Goal: Information Seeking & Learning: Learn about a topic

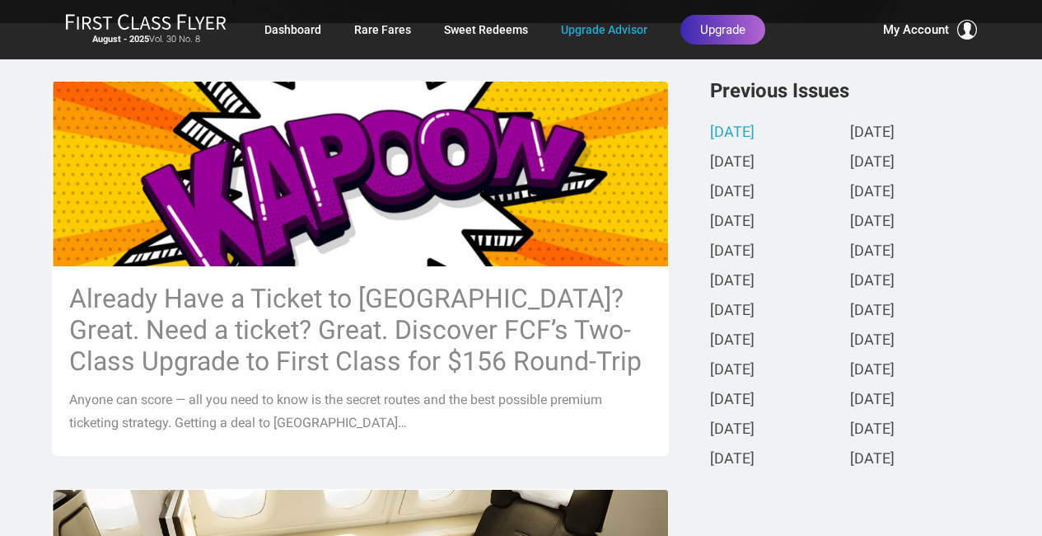
scroll to position [330, 0]
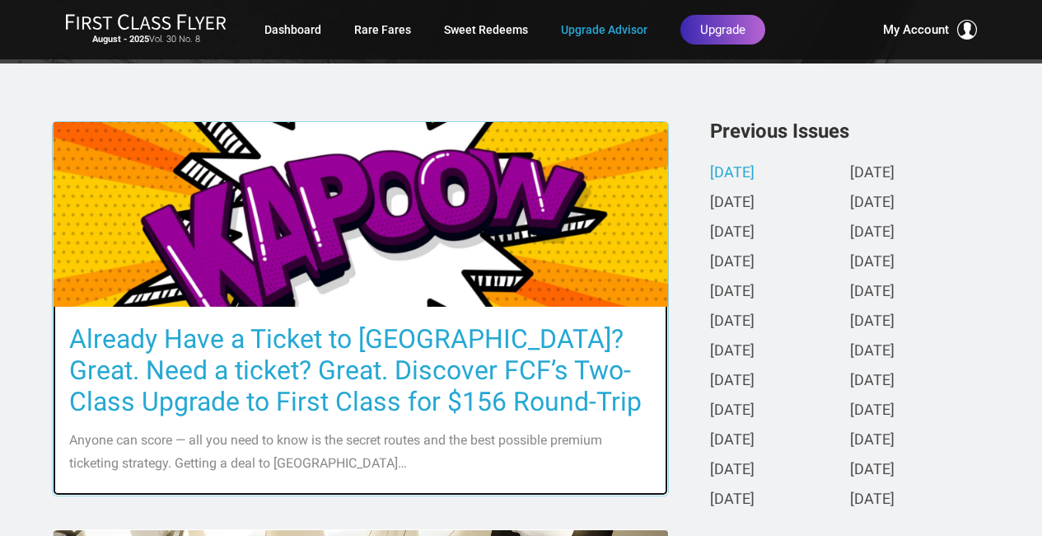
click at [397, 342] on h3 "Already Have a Ticket to [GEOGRAPHIC_DATA]? Great. Need a ticket? Great. Discov…" at bounding box center [360, 370] width 583 height 94
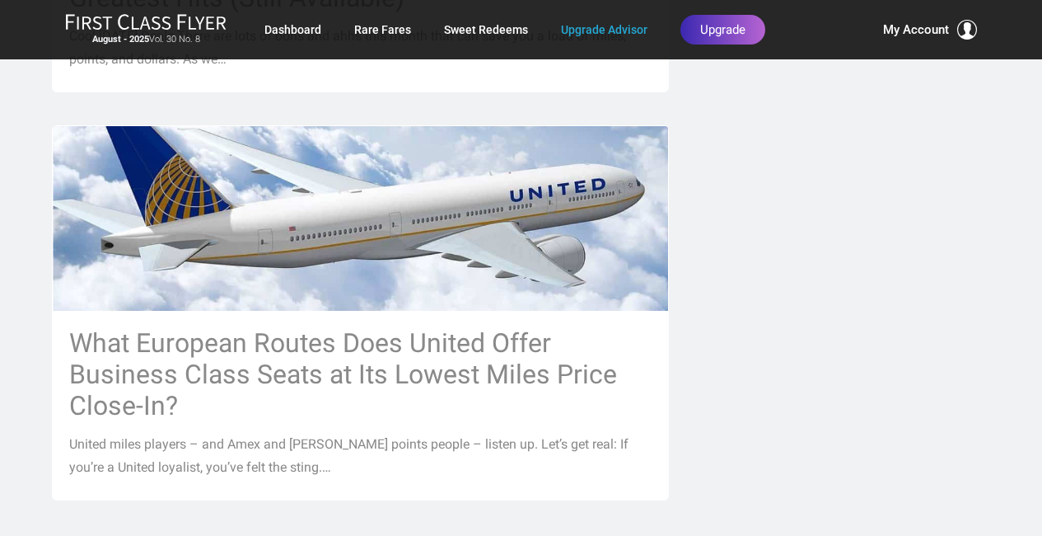
scroll to position [1978, 0]
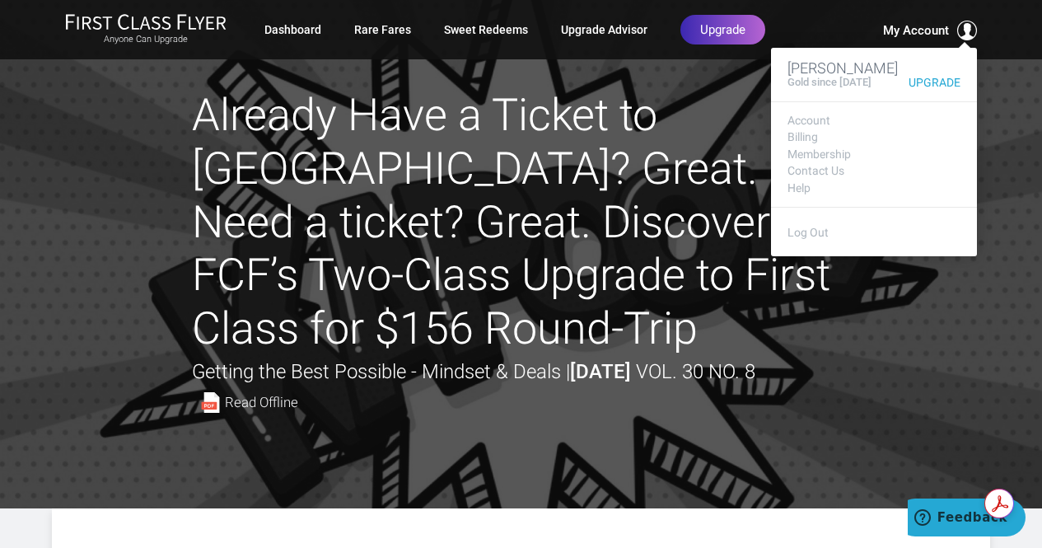
click at [916, 31] on span "My Account" at bounding box center [916, 31] width 66 height 20
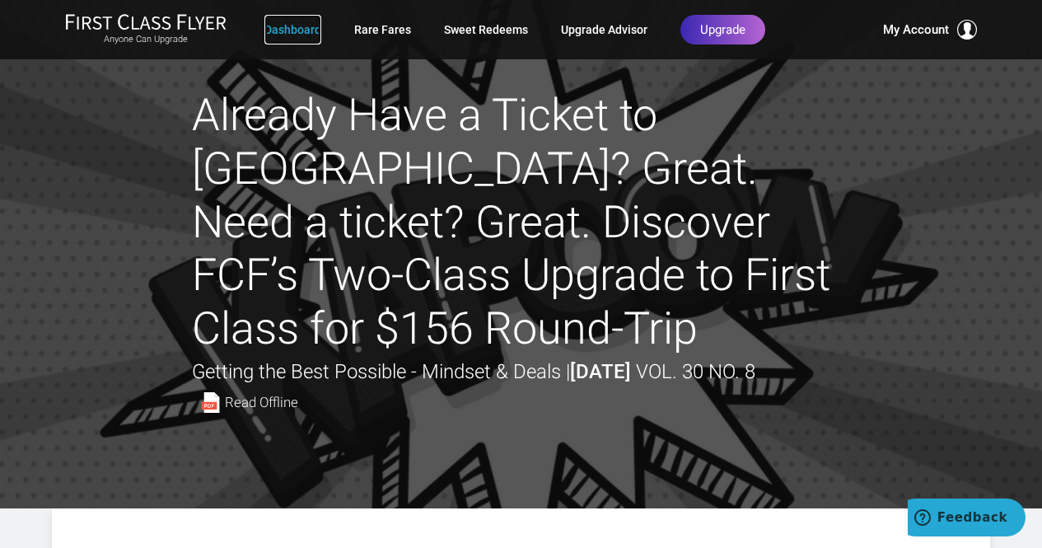
click at [291, 30] on link "Dashboard" at bounding box center [293, 30] width 57 height 30
click at [611, 30] on link "Upgrade Advisor" at bounding box center [604, 30] width 87 height 30
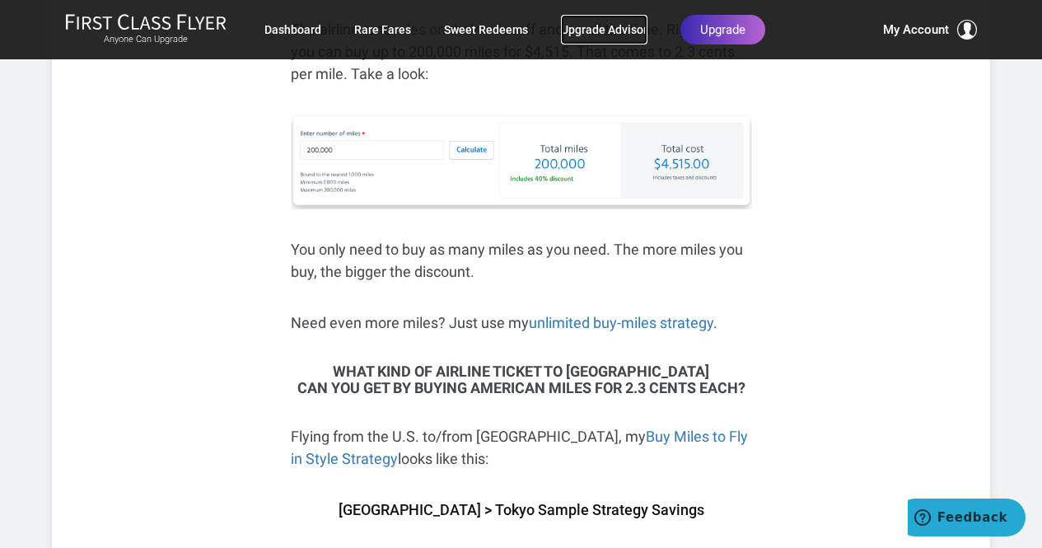
scroll to position [3461, 0]
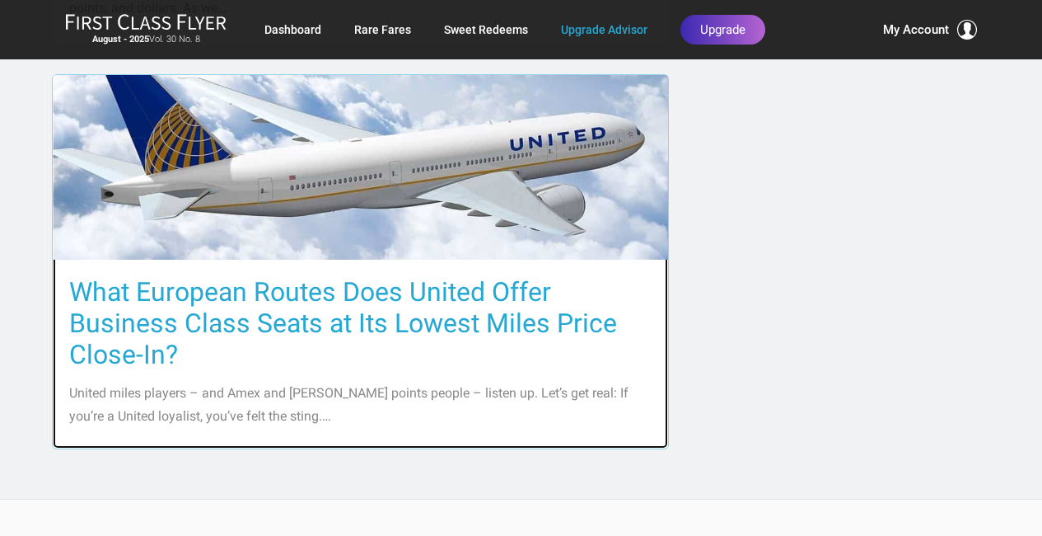
click at [395, 292] on h3 "What European Routes Does United Offer Business Class Seats at Its Lowest Miles…" at bounding box center [360, 323] width 583 height 94
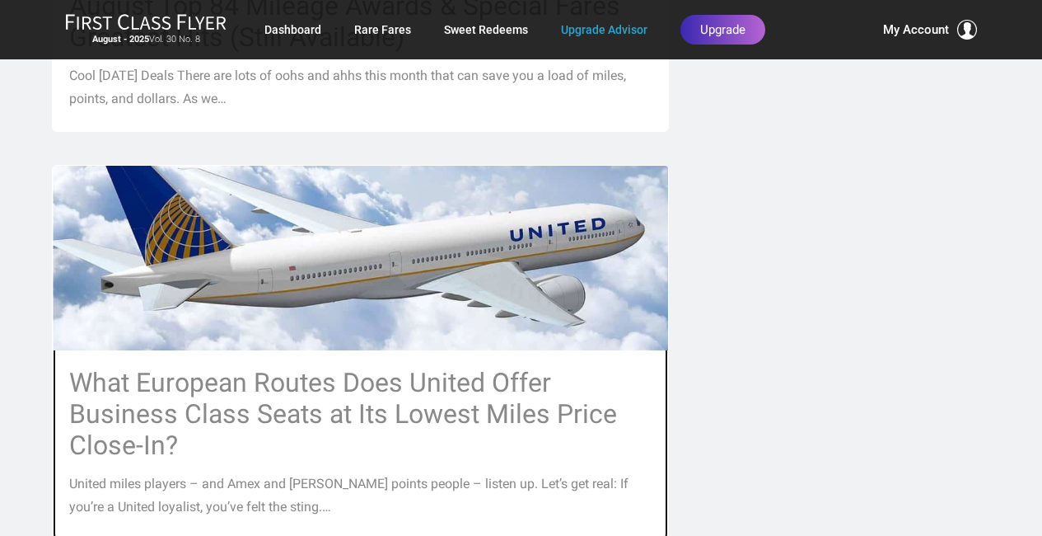
scroll to position [1895, 0]
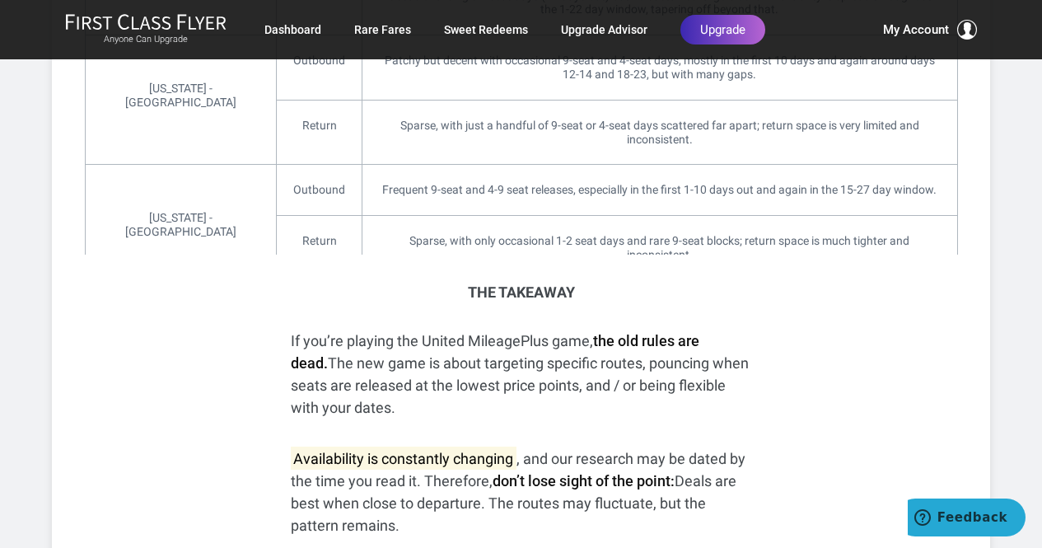
scroll to position [2637, 0]
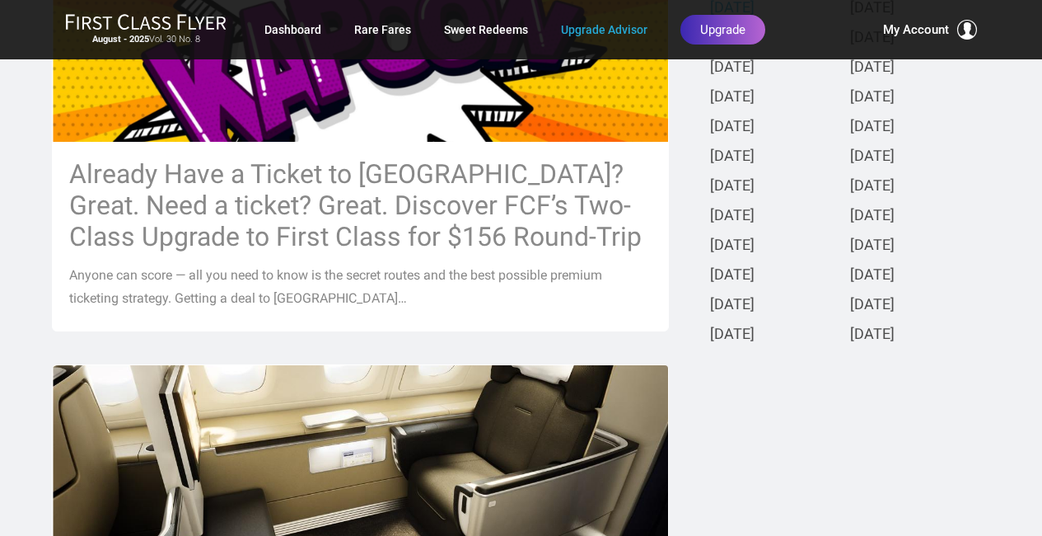
scroll to position [330, 0]
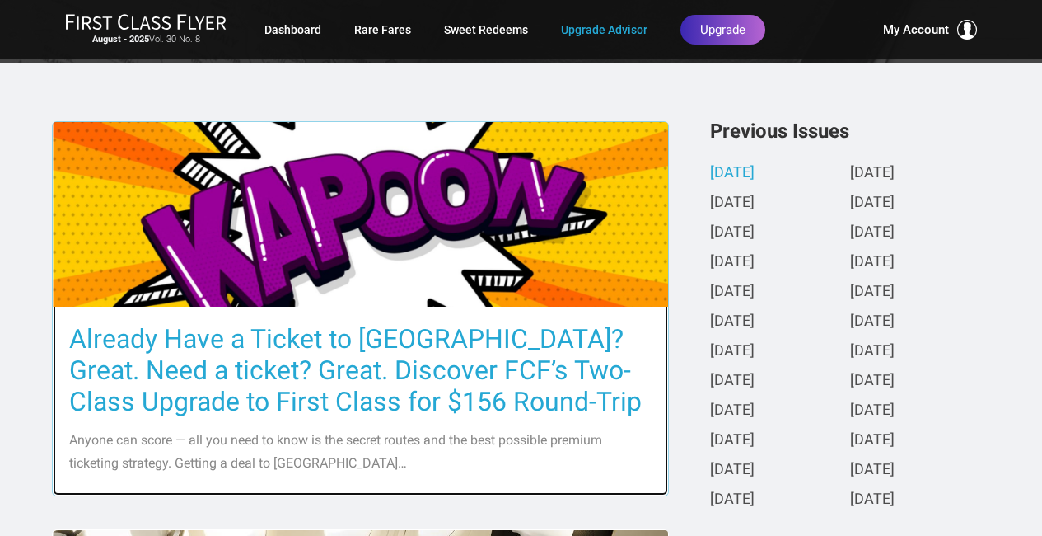
click at [356, 349] on h3 "Already Have a Ticket to [GEOGRAPHIC_DATA]? Great. Need a ticket? Great. Discov…" at bounding box center [360, 370] width 583 height 94
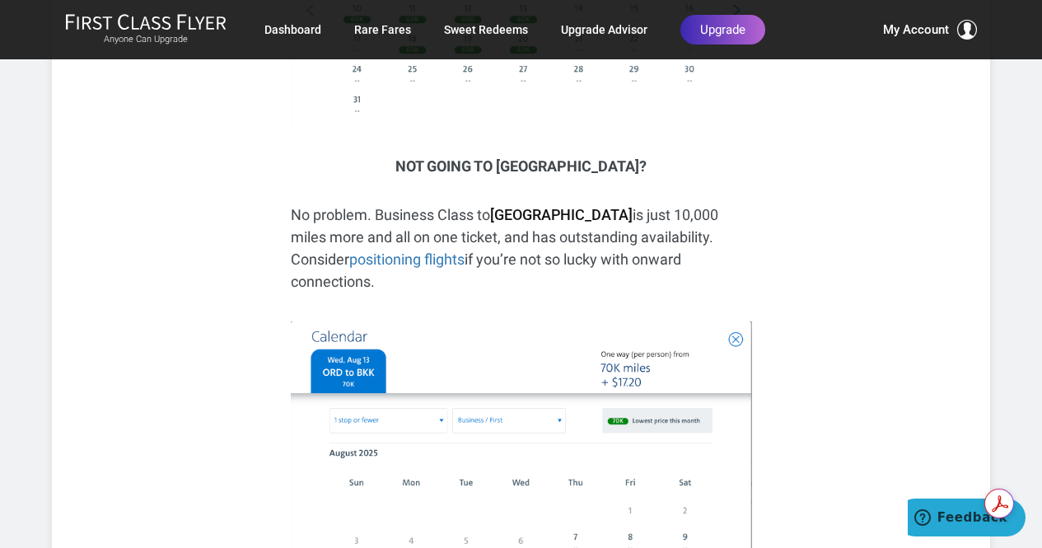
scroll to position [6181, 0]
